Goal: Task Accomplishment & Management: Use online tool/utility

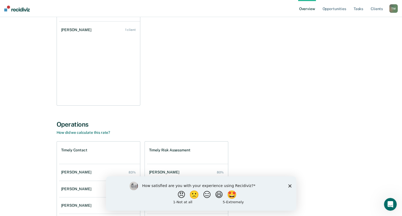
scroll to position [27, 0]
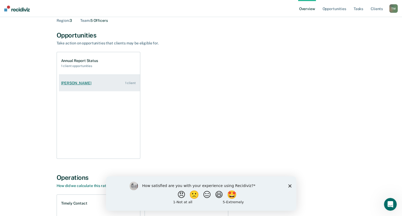
click at [73, 83] on div "[PERSON_NAME]" at bounding box center [77, 83] width 32 height 5
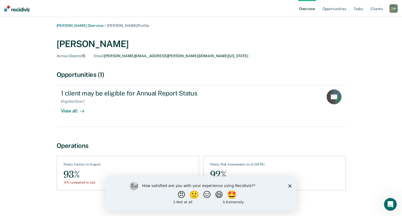
scroll to position [2, 0]
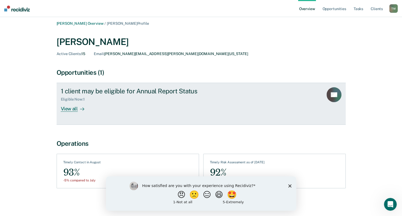
click at [70, 108] on div "View all" at bounding box center [76, 106] width 30 height 10
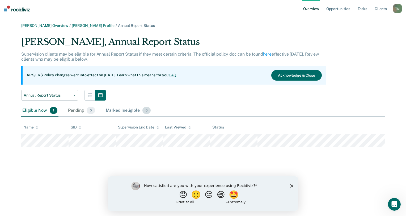
click at [122, 108] on div "Marked Ineligible 0" at bounding box center [128, 111] width 47 height 12
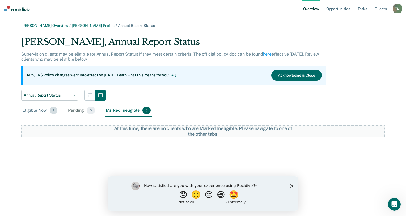
click at [29, 111] on div "Eligible Now 1" at bounding box center [39, 111] width 37 height 12
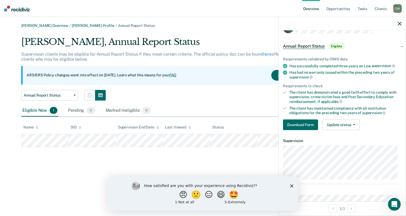
scroll to position [27, 0]
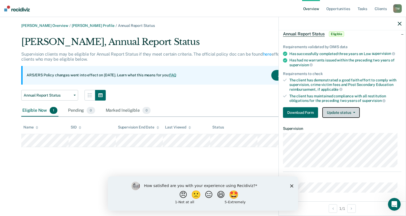
click at [355, 112] on button "Update status" at bounding box center [340, 112] width 37 height 11
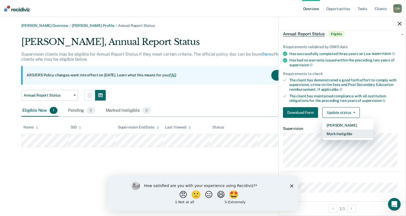
click at [356, 133] on button "Mark Ineligible" at bounding box center [347, 133] width 51 height 8
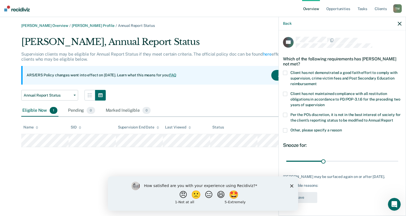
click at [284, 131] on span at bounding box center [285, 130] width 4 height 4
click at [342, 128] on input "Other, please specify a reason" at bounding box center [342, 128] width 0 height 0
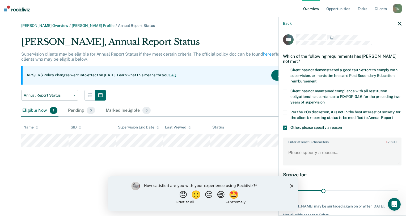
click at [288, 149] on div "Enter at least 3 characters 0 / 1600" at bounding box center [342, 151] width 118 height 28
click at [294, 157] on textarea "Enter at least 3 characters 0 / 1600" at bounding box center [341, 155] width 117 height 20
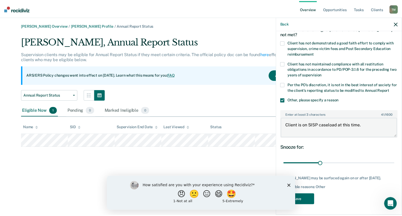
scroll to position [34, 0]
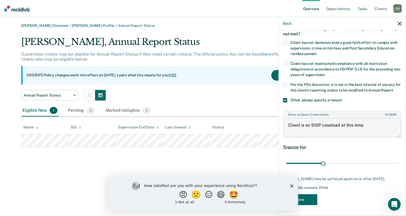
type textarea "Client is on SISP caseload at this time."
click at [290, 186] on div "How satisfied are you with your experience using Recidiviz? 😠 🙁 😑 😄 🤩 1 - Not a…" at bounding box center [203, 193] width 190 height 34
click at [238, 195] on button "🤩" at bounding box center [234, 194] width 14 height 11
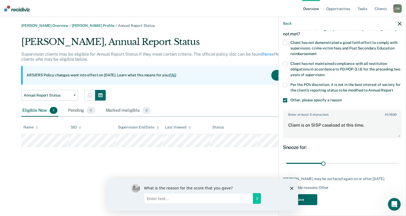
click at [172, 199] on input "Enter text..." at bounding box center [198, 197] width 109 height 11
type input "G"
drag, startPoint x: 155, startPoint y: 199, endPoint x: 134, endPoint y: 197, distance: 20.8
click at [134, 197] on div "What is the reason for the score that you gave? Easily to complete" at bounding box center [202, 193] width 143 height 21
type input "Easy to complete"
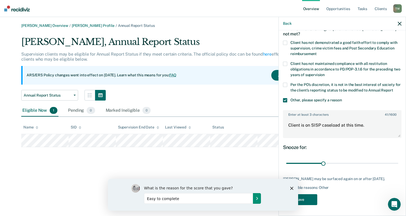
click at [256, 197] on icon "Submit your response" at bounding box center [256, 198] width 1 height 2
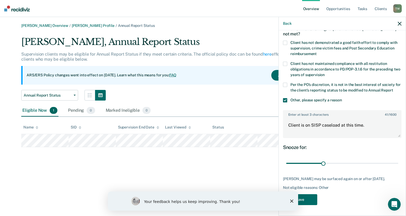
click at [290, 200] on polygon "Close survey" at bounding box center [291, 200] width 3 height 3
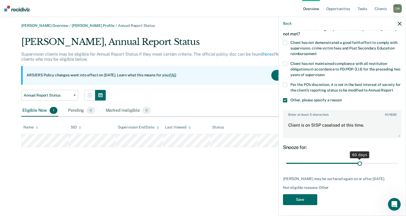
drag, startPoint x: 322, startPoint y: 162, endPoint x: 356, endPoint y: 162, distance: 34.2
click at [356, 162] on input "range" at bounding box center [342, 162] width 112 height 9
drag, startPoint x: 357, startPoint y: 164, endPoint x: 395, endPoint y: 162, distance: 37.7
type input "90"
click at [395, 162] on input "range" at bounding box center [342, 162] width 112 height 9
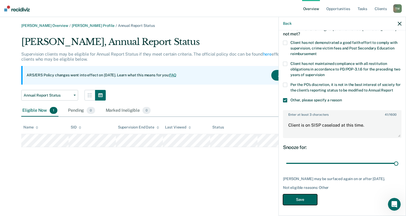
click at [302, 204] on button "Save" at bounding box center [300, 199] width 34 height 11
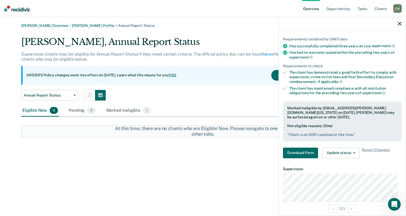
click at [309, 10] on link "Overview" at bounding box center [311, 8] width 18 height 17
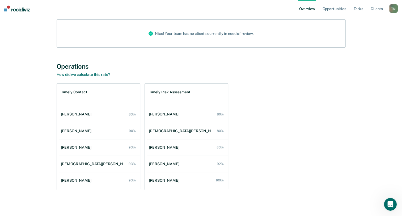
scroll to position [61, 0]
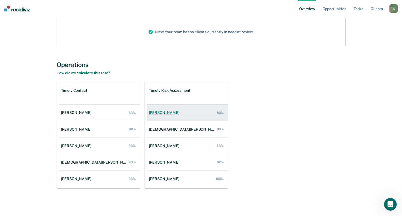
click at [162, 111] on div "[PERSON_NAME]" at bounding box center [165, 112] width 32 height 5
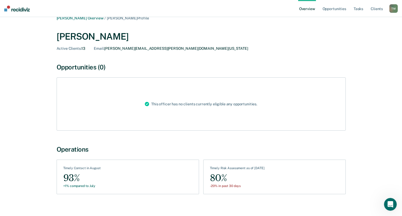
scroll to position [13, 0]
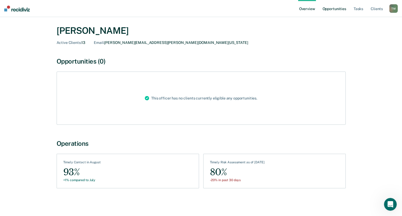
click at [337, 8] on link "Opportunities" at bounding box center [334, 8] width 26 height 17
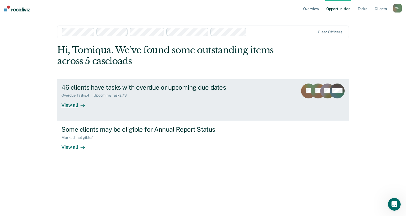
click at [71, 106] on div "View all" at bounding box center [76, 102] width 30 height 10
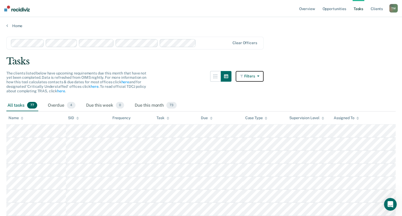
click at [261, 73] on button "Filters" at bounding box center [249, 76] width 28 height 11
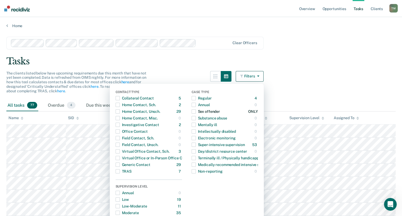
click at [195, 111] on span "button" at bounding box center [193, 111] width 4 height 4
click at [308, 63] on div "Tasks" at bounding box center [200, 61] width 389 height 11
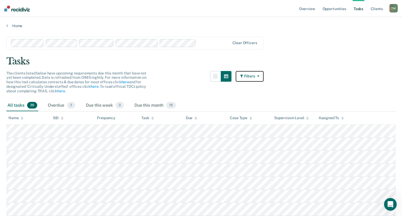
click at [259, 76] on icon "button" at bounding box center [257, 76] width 4 height 4
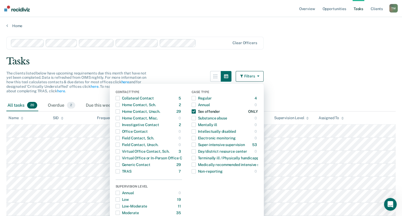
click at [195, 111] on span "button" at bounding box center [193, 111] width 4 height 4
click at [120, 171] on span "button" at bounding box center [117, 171] width 4 height 4
click at [350, 61] on div "Tasks" at bounding box center [200, 61] width 389 height 11
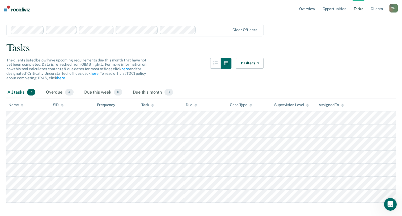
scroll to position [20, 0]
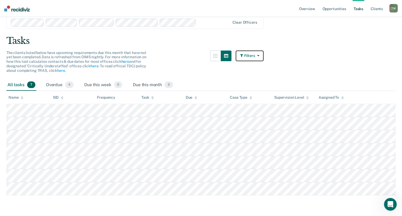
click at [261, 55] on button "Filters" at bounding box center [249, 55] width 28 height 11
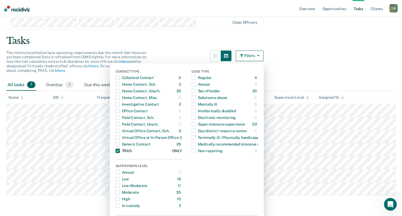
click at [120, 150] on span "button" at bounding box center [117, 150] width 4 height 4
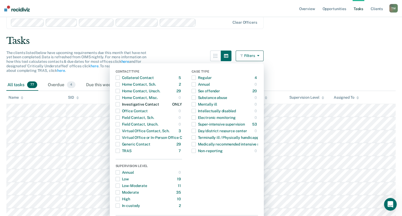
click at [120, 102] on span "button" at bounding box center [117, 104] width 4 height 4
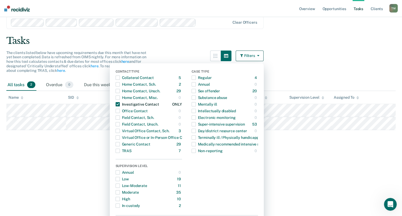
click at [119, 104] on span "button" at bounding box center [117, 104] width 4 height 4
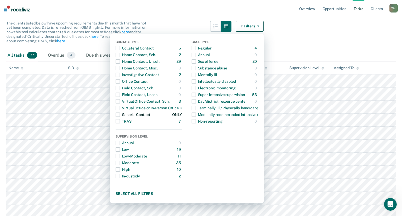
scroll to position [74, 0]
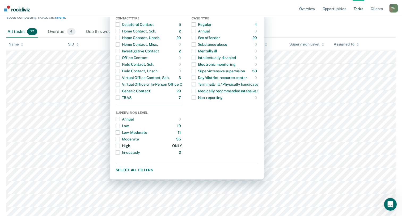
click at [120, 145] on span "button" at bounding box center [117, 145] width 4 height 4
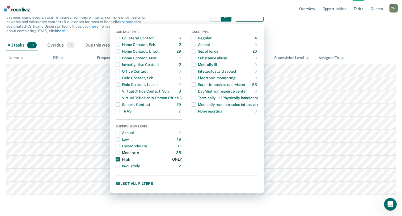
scroll to position [65, 0]
click at [322, 30] on main "Clear officers Tasks The clients listed below have upcoming requirements due th…" at bounding box center [201, 91] width 402 height 246
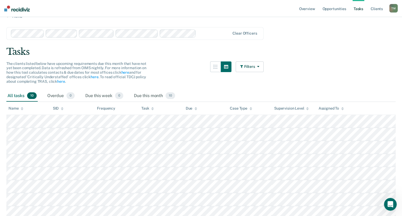
scroll to position [0, 0]
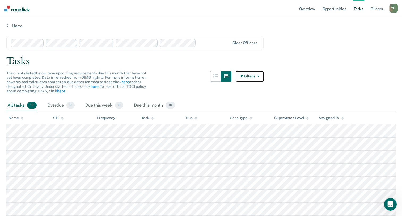
click at [262, 76] on button "Filters" at bounding box center [249, 76] width 28 height 11
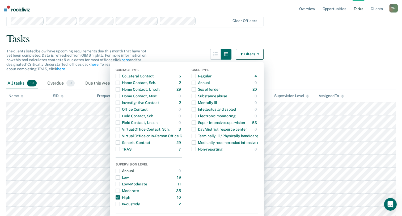
scroll to position [53, 0]
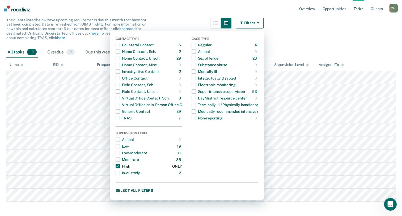
click at [120, 165] on span "button" at bounding box center [117, 166] width 4 height 4
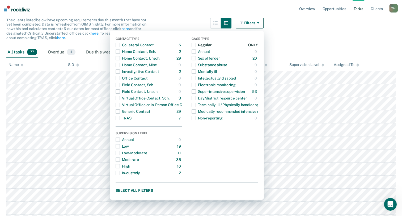
click at [195, 45] on span "button" at bounding box center [193, 45] width 4 height 4
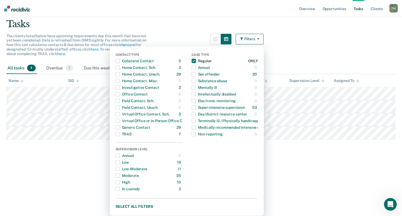
scroll to position [37, 0]
click at [341, 32] on main "Clear officers Tasks The clients listed below have upcoming requirements due th…" at bounding box center [201, 84] width 402 height 186
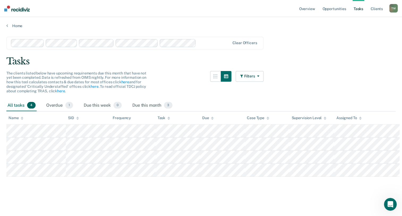
scroll to position [0, 0]
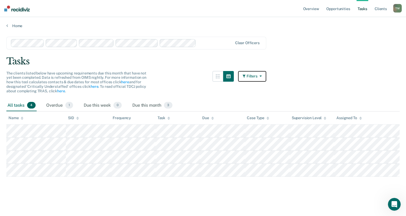
click at [261, 76] on icon "button" at bounding box center [259, 76] width 4 height 4
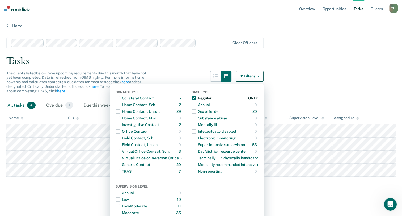
click at [195, 96] on span "button" at bounding box center [193, 98] width 4 height 4
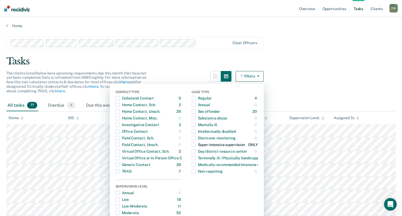
click at [196, 144] on span "button" at bounding box center [193, 144] width 4 height 4
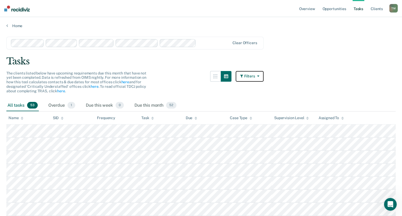
click at [259, 76] on icon "button" at bounding box center [257, 76] width 4 height 4
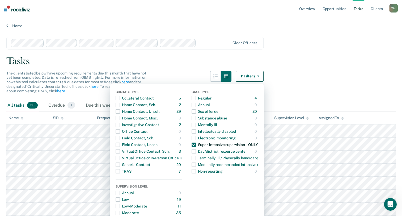
click at [196, 144] on span "button" at bounding box center [193, 144] width 4 height 4
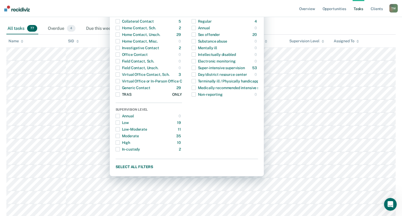
scroll to position [80, 0]
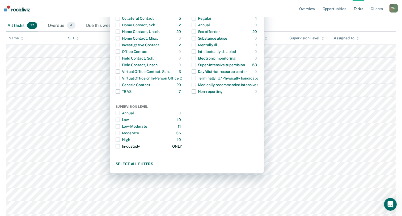
click at [120, 146] on span "button" at bounding box center [117, 146] width 4 height 4
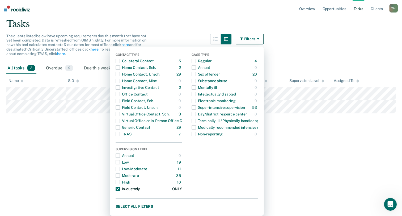
scroll to position [37, 0]
click at [119, 189] on span "button" at bounding box center [117, 189] width 4 height 4
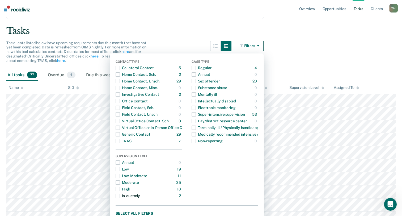
scroll to position [27, 0]
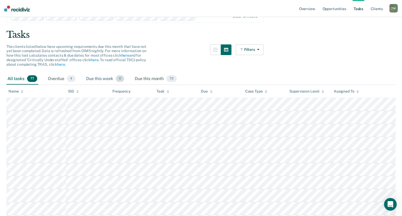
click at [100, 78] on div "Due this week 0" at bounding box center [105, 79] width 40 height 12
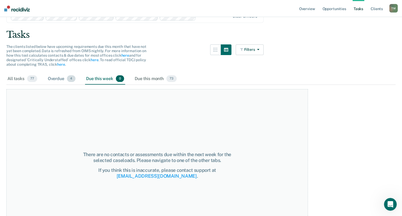
click at [53, 79] on div "Overdue 4" at bounding box center [62, 79] width 30 height 12
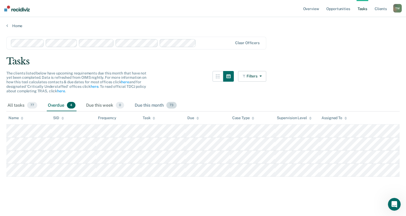
click at [147, 105] on div "Due this month 73" at bounding box center [156, 106] width 44 height 12
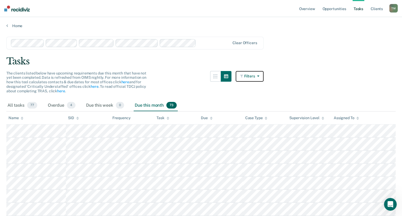
click at [262, 76] on button "Filters" at bounding box center [249, 76] width 28 height 11
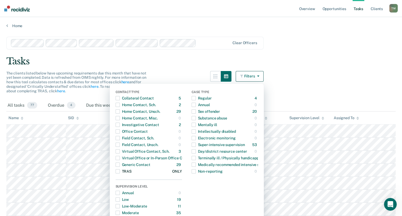
click at [119, 171] on span "button" at bounding box center [117, 171] width 4 height 4
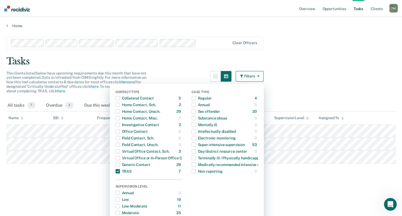
click at [314, 68] on main "Clear officers Tasks The clients listed below have upcoming requirements due th…" at bounding box center [201, 121] width 402 height 186
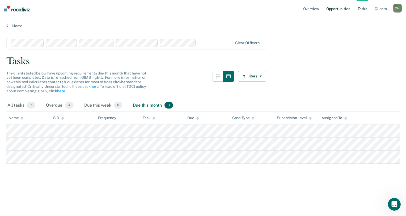
click at [337, 8] on link "Opportunities" at bounding box center [338, 8] width 26 height 17
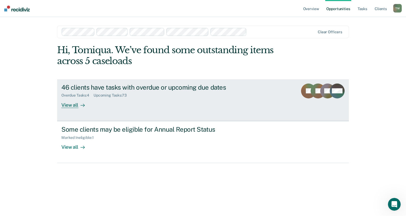
click at [70, 105] on div "View all" at bounding box center [76, 102] width 30 height 10
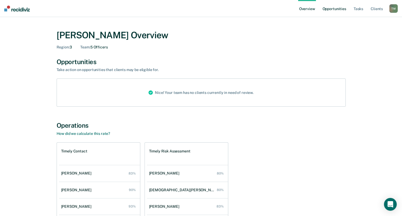
click at [338, 8] on link "Opportunities" at bounding box center [334, 8] width 26 height 17
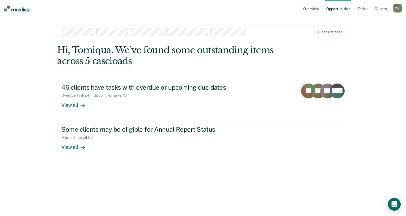
click at [223, 7] on nav "Overview Opportunities Tasks Client s [PERSON_NAME] T M Profile How it works Lo…" at bounding box center [203, 8] width 406 height 17
click at [377, 9] on link "Client s" at bounding box center [380, 8] width 14 height 17
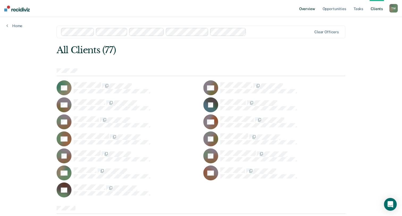
click at [307, 10] on link "Overview" at bounding box center [307, 8] width 18 height 17
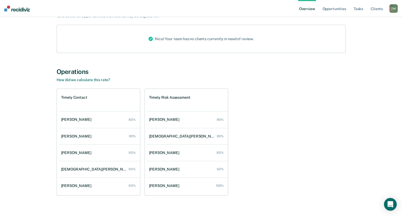
scroll to position [61, 0]
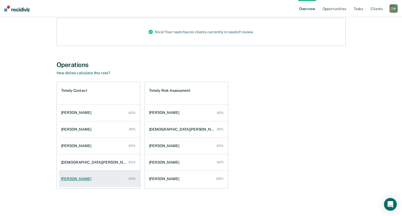
click at [70, 178] on div "[PERSON_NAME]" at bounding box center [77, 178] width 32 height 5
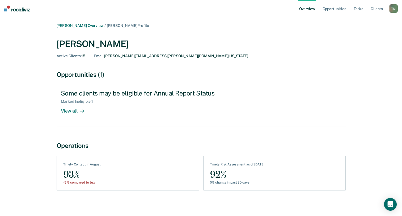
scroll to position [2, 0]
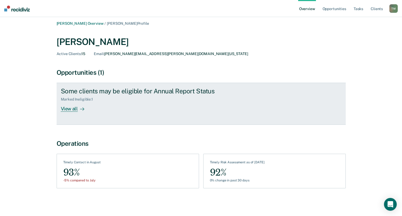
click at [67, 108] on div "View all" at bounding box center [76, 106] width 30 height 10
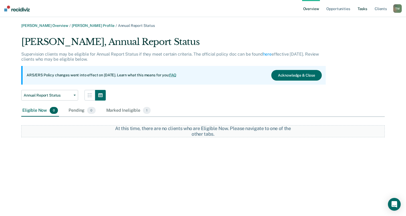
click at [365, 7] on link "Tasks" at bounding box center [362, 8] width 12 height 17
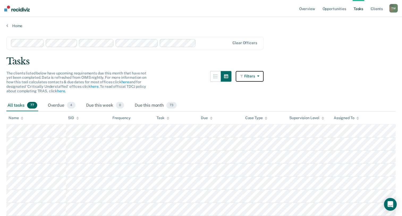
click at [259, 76] on icon "button" at bounding box center [257, 76] width 4 height 4
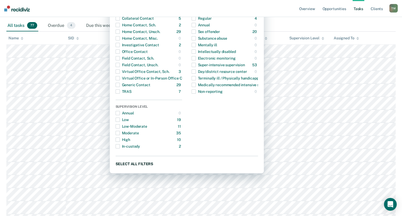
scroll to position [53, 0]
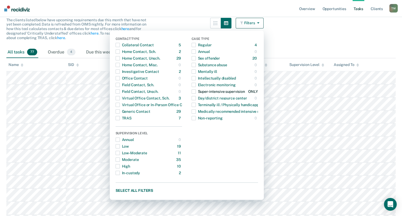
click at [196, 92] on span "button" at bounding box center [193, 91] width 4 height 4
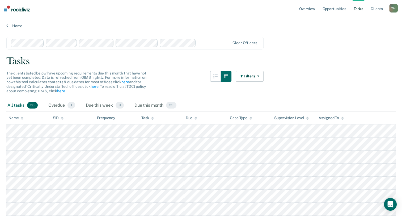
scroll to position [0, 0]
click at [308, 9] on link "Overview" at bounding box center [307, 8] width 18 height 17
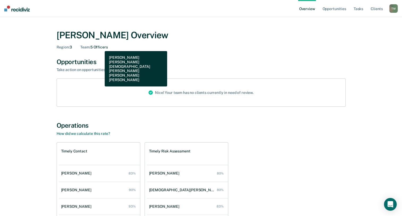
click at [101, 47] on div "Team : 5 Officers" at bounding box center [93, 47] width 27 height 5
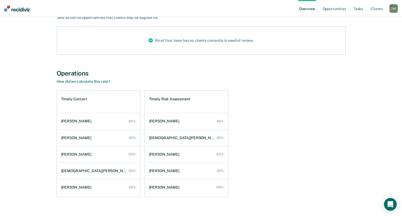
scroll to position [53, 0]
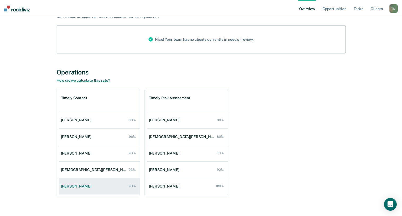
click at [70, 184] on div "[PERSON_NAME]" at bounding box center [77, 186] width 32 height 5
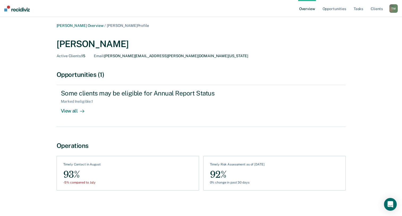
click at [304, 10] on link "Overview" at bounding box center [307, 8] width 18 height 17
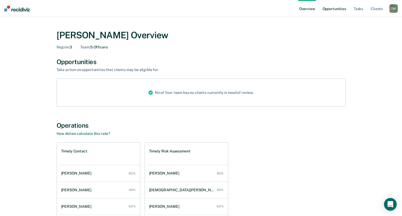
click at [332, 10] on link "Opportunities" at bounding box center [334, 8] width 26 height 17
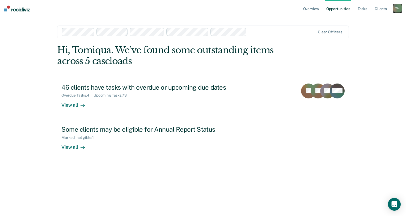
click at [399, 7] on div "T M" at bounding box center [397, 8] width 8 height 8
click at [253, 12] on nav "Overview Opportunities Tasks Client s Tomiqua Morgan T M Profile How it works L…" at bounding box center [203, 8] width 406 height 17
click at [312, 11] on link "Overview" at bounding box center [311, 8] width 18 height 17
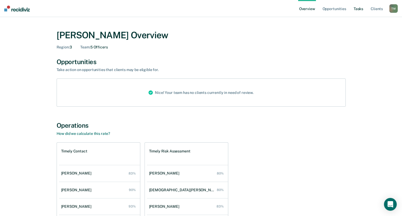
click at [359, 7] on link "Tasks" at bounding box center [358, 8] width 12 height 17
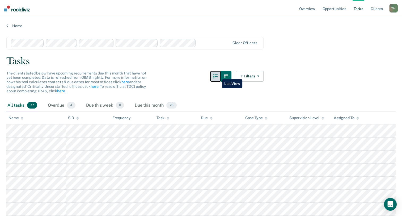
click at [217, 75] on icon "button" at bounding box center [215, 76] width 4 height 4
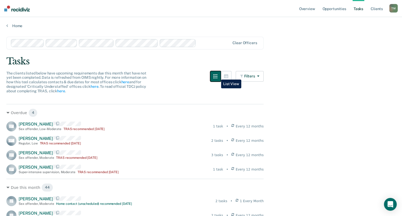
click at [217, 75] on icon "button" at bounding box center [215, 76] width 4 height 4
click at [225, 76] on button "button" at bounding box center [226, 76] width 11 height 11
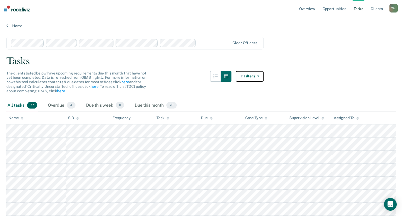
click at [261, 75] on button "Filters" at bounding box center [249, 76] width 28 height 11
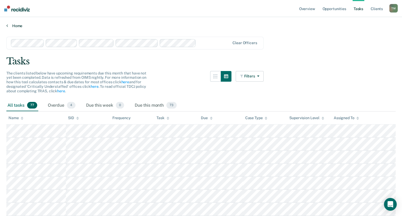
click at [17, 25] on link "Home" at bounding box center [200, 25] width 389 height 5
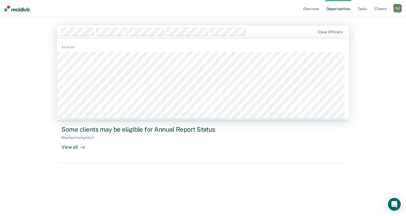
click at [66, 45] on div "All Staff" at bounding box center [202, 47] width 291 height 5
click at [25, 51] on div "Overview Opportunities Tasks Client s Tomiqua Morgan T M Profile How it works L…" at bounding box center [203, 108] width 406 height 216
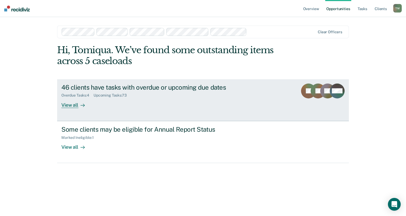
click at [69, 105] on div "View all" at bounding box center [76, 102] width 30 height 10
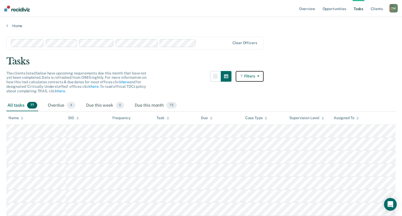
click at [262, 74] on button "Filters" at bounding box center [249, 76] width 28 height 11
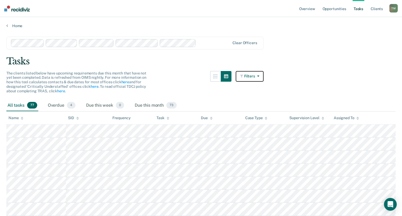
click at [259, 74] on icon "button" at bounding box center [257, 76] width 4 height 4
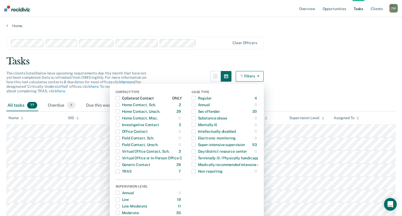
click at [120, 99] on span "button" at bounding box center [117, 98] width 4 height 4
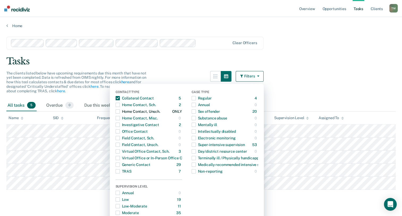
click at [119, 110] on span "button" at bounding box center [117, 111] width 4 height 4
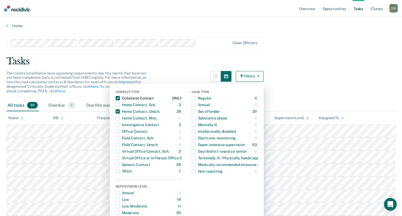
click at [120, 97] on span "button" at bounding box center [117, 98] width 4 height 4
click at [120, 111] on span "button" at bounding box center [117, 111] width 4 height 4
